Goal: Find specific page/section: Find specific page/section

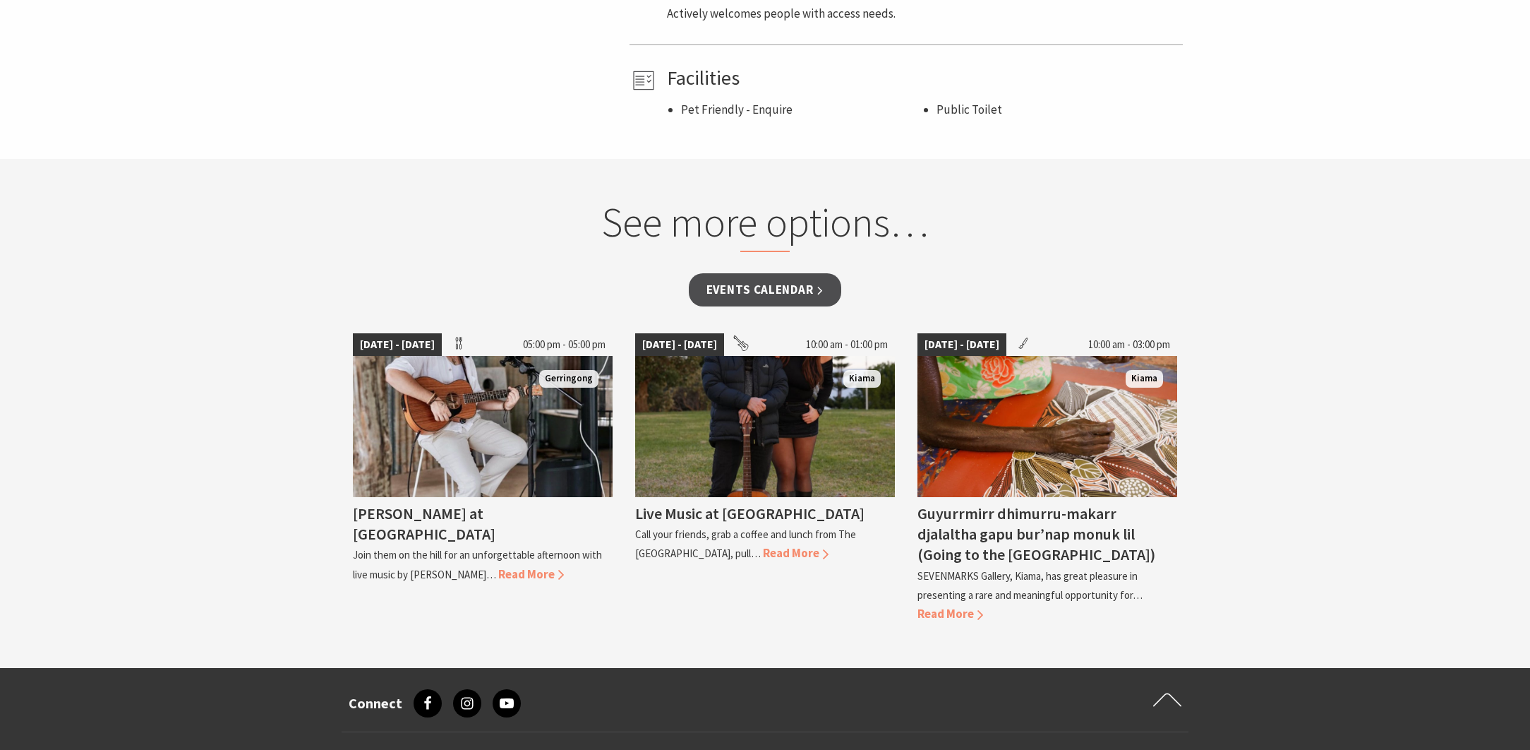
scroll to position [1014, 0]
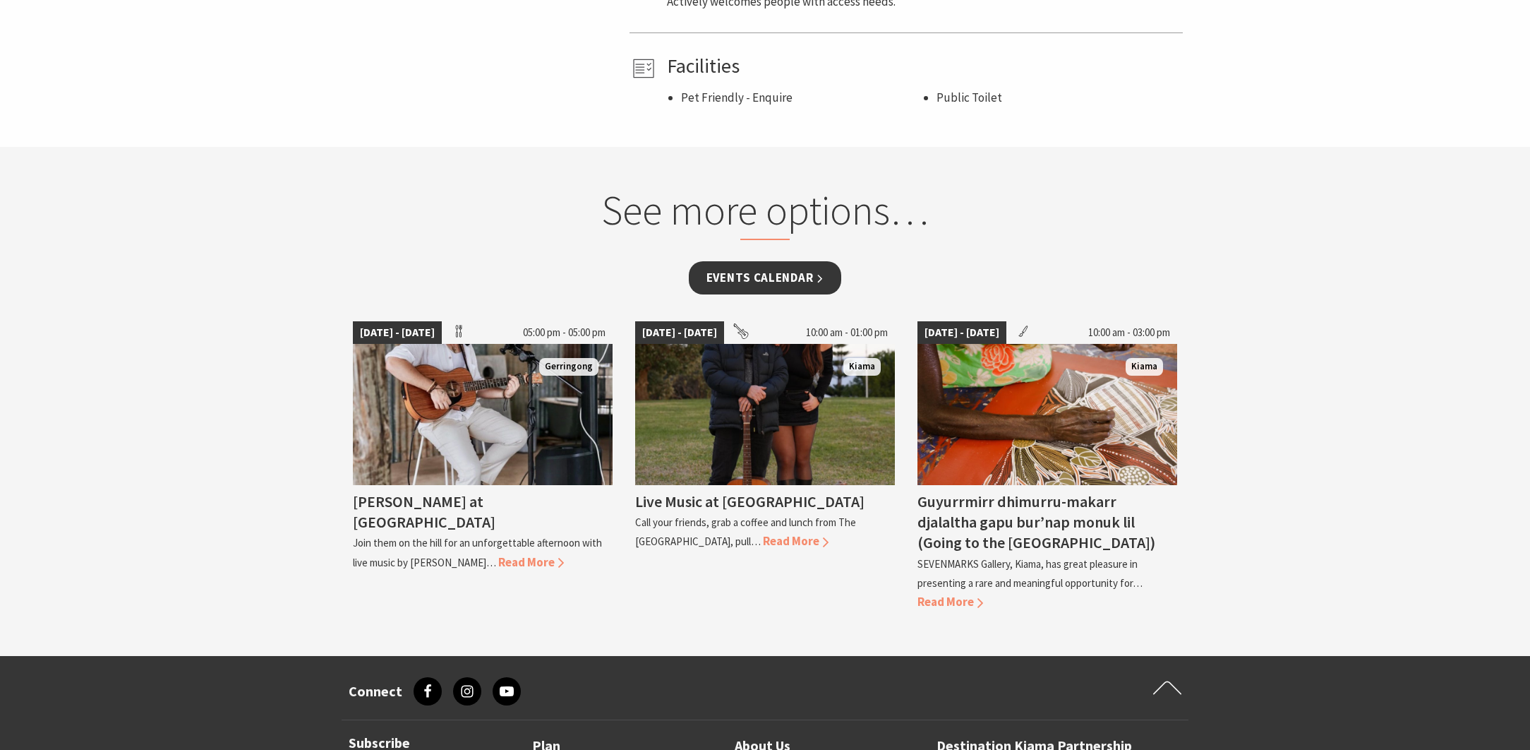
click at [782, 270] on link "Events Calendar" at bounding box center [765, 277] width 153 height 33
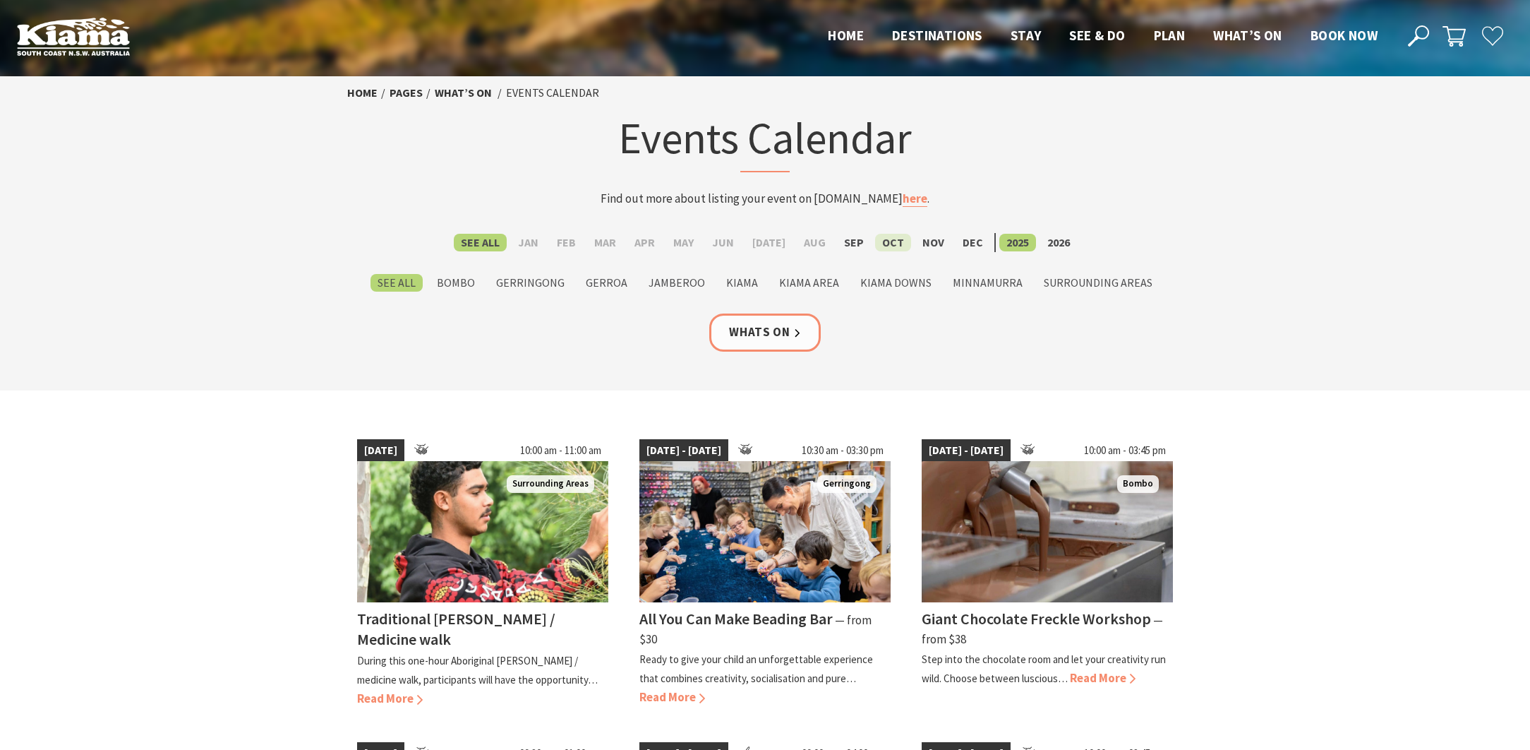
click at [892, 248] on label "Oct" at bounding box center [893, 243] width 36 height 18
click at [0, 0] on input "Oct" at bounding box center [0, 0] width 0 height 0
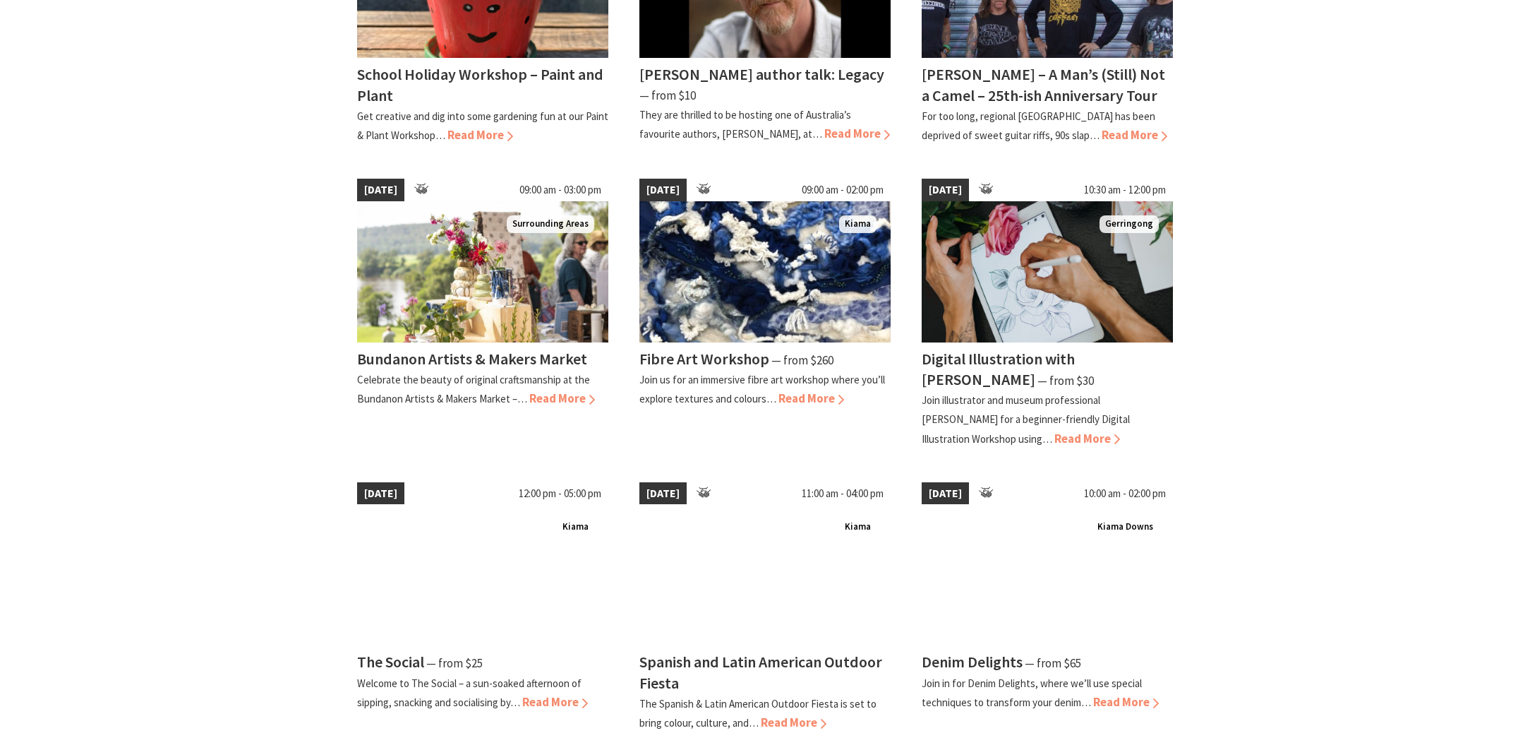
scroll to position [829, 0]
